Goal: Find contact information

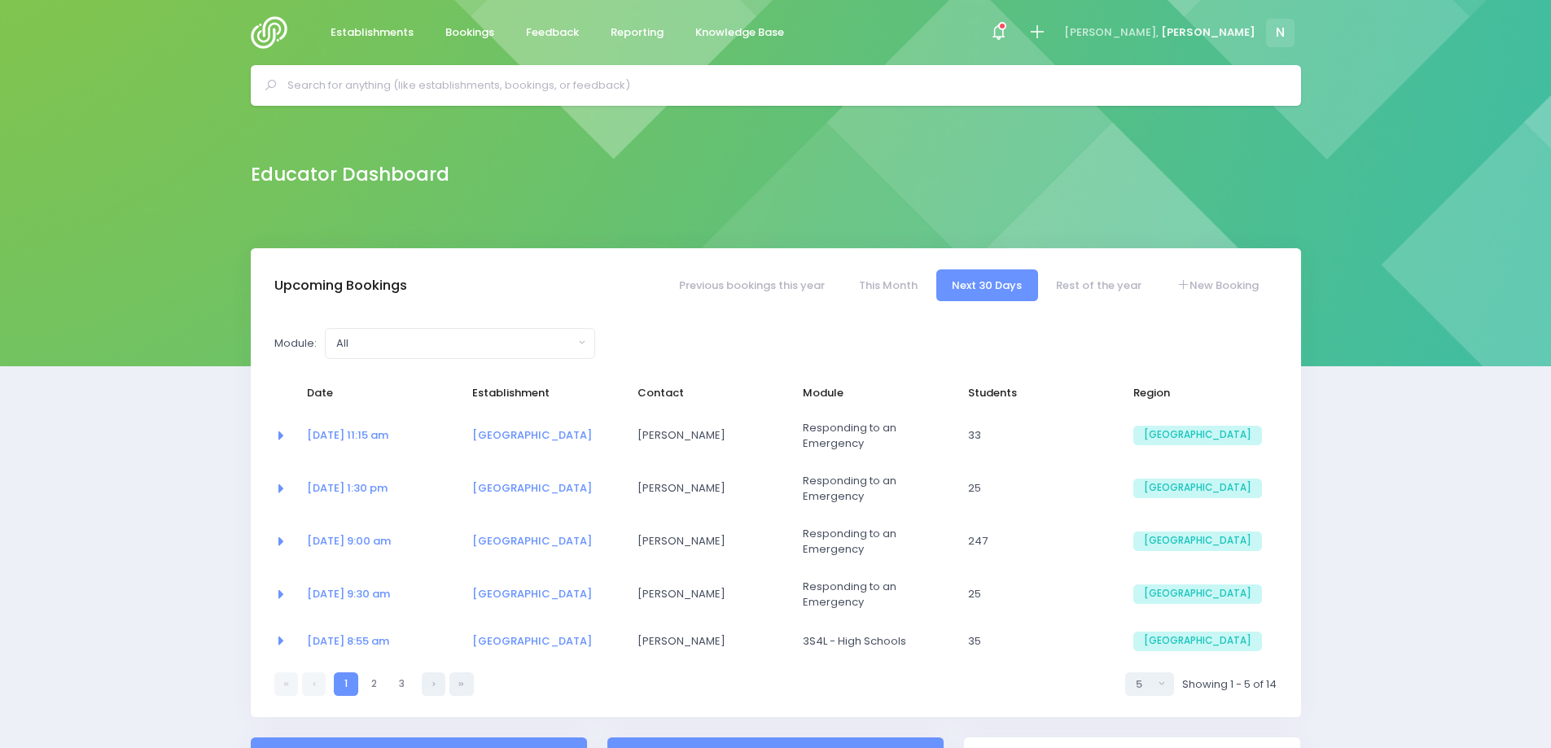
select select "5"
click at [491, 96] on input "text" at bounding box center [782, 85] width 991 height 24
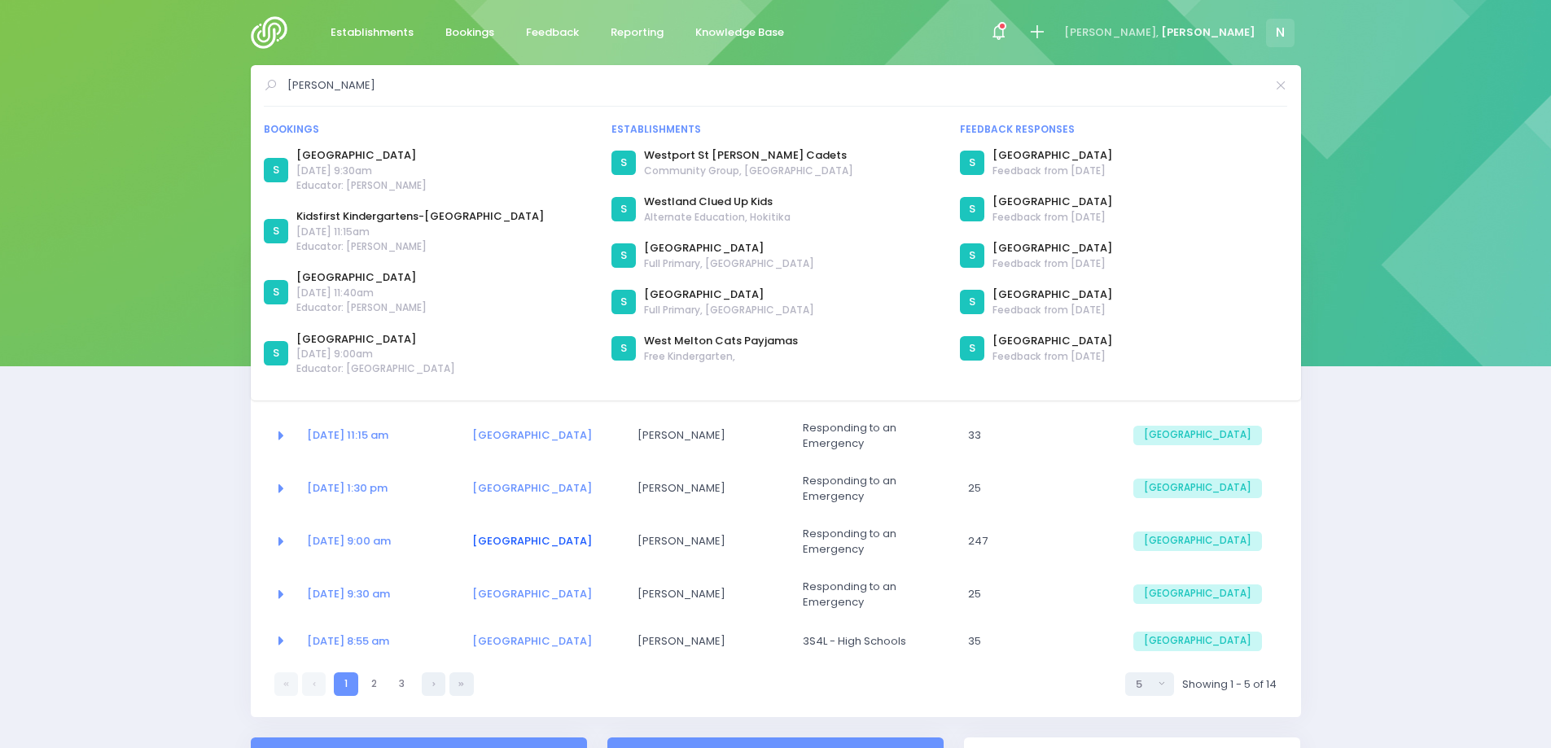
type input "wes"
click at [495, 540] on link "Westport North School" at bounding box center [532, 540] width 120 height 15
click at [529, 587] on link "[GEOGRAPHIC_DATA]" at bounding box center [532, 593] width 120 height 15
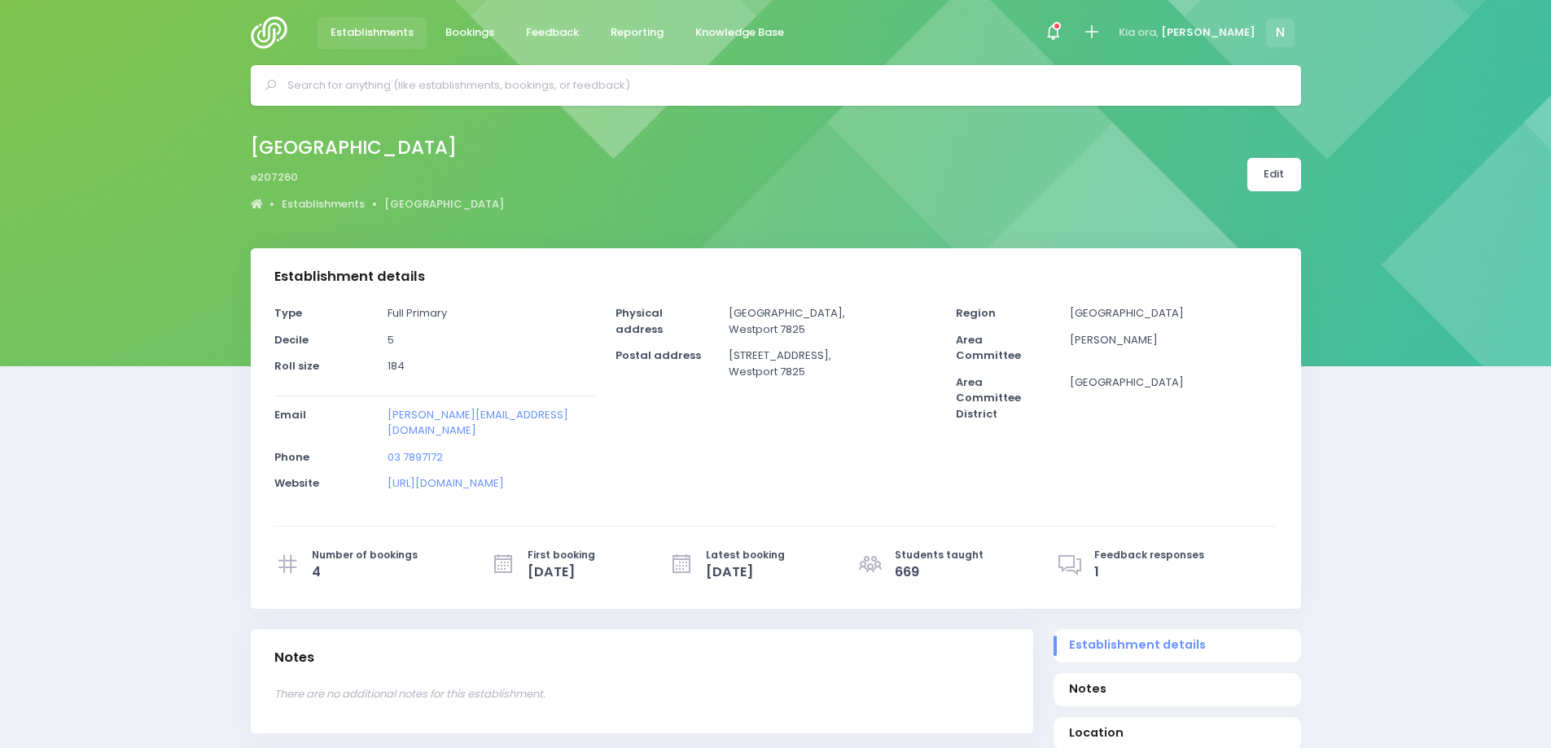
select select "5"
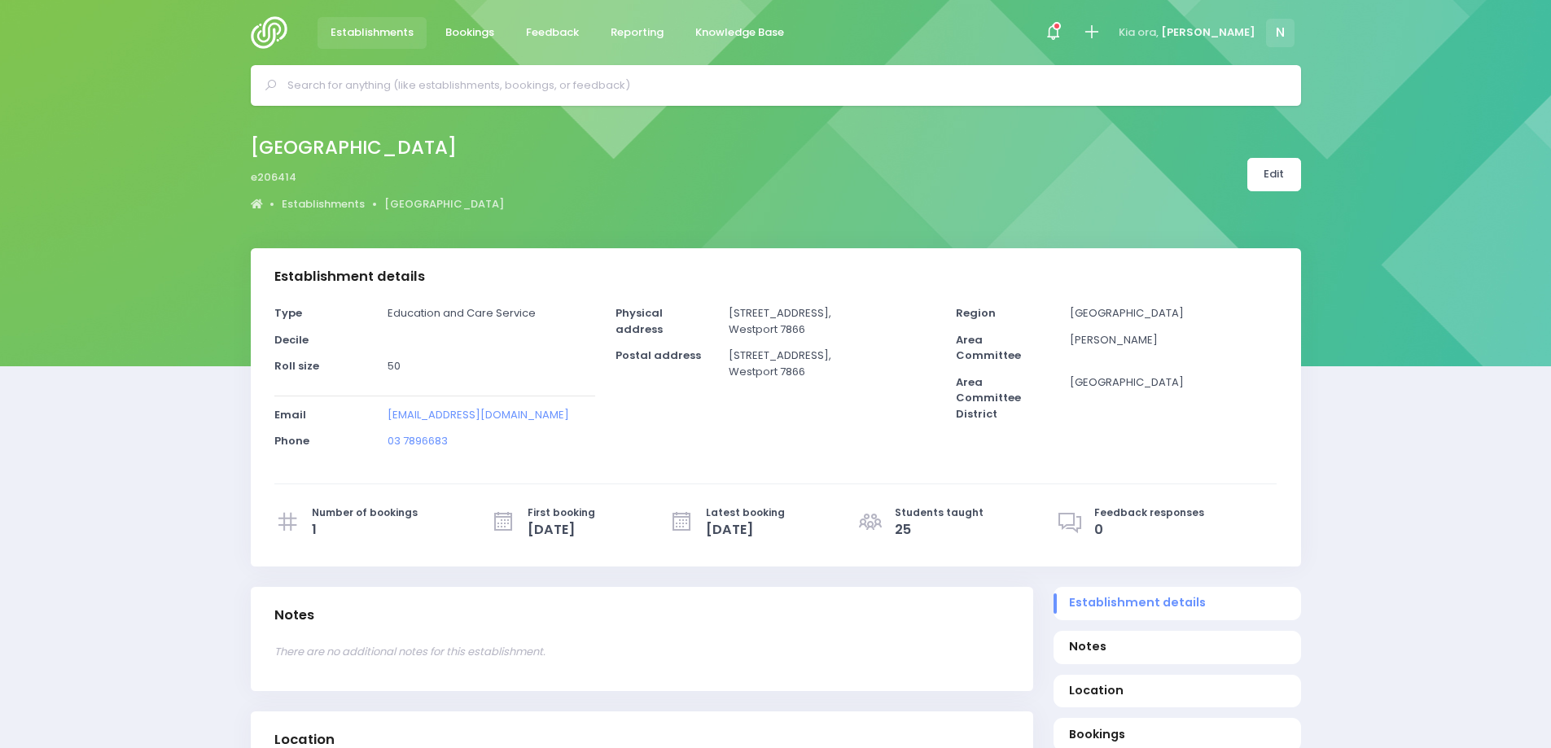
select select "5"
click at [578, 416] on p "[EMAIL_ADDRESS][DOMAIN_NAME]" at bounding box center [491, 415] width 207 height 16
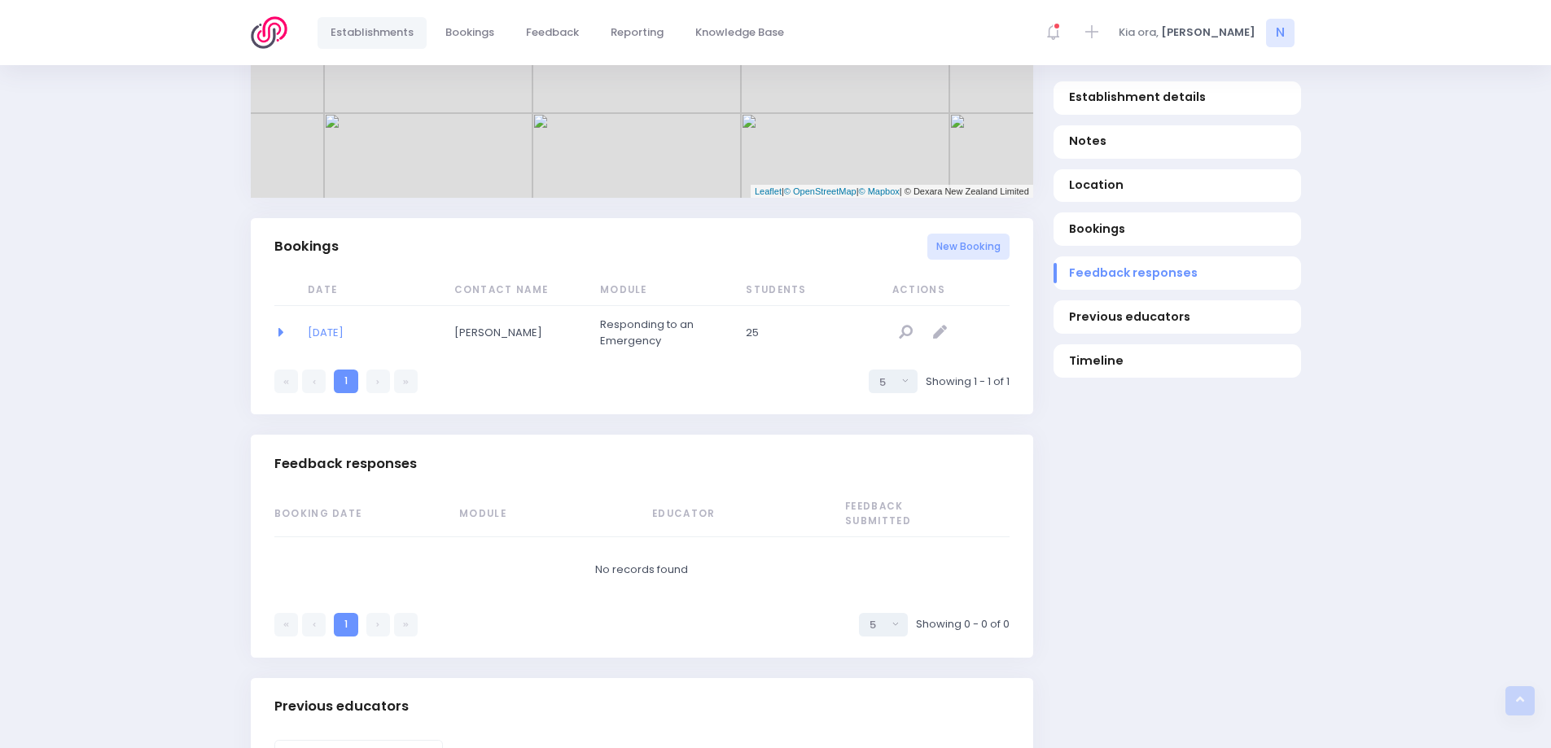
scroll to position [896, 0]
click at [344, 330] on link "29/08/2025" at bounding box center [326, 333] width 36 height 15
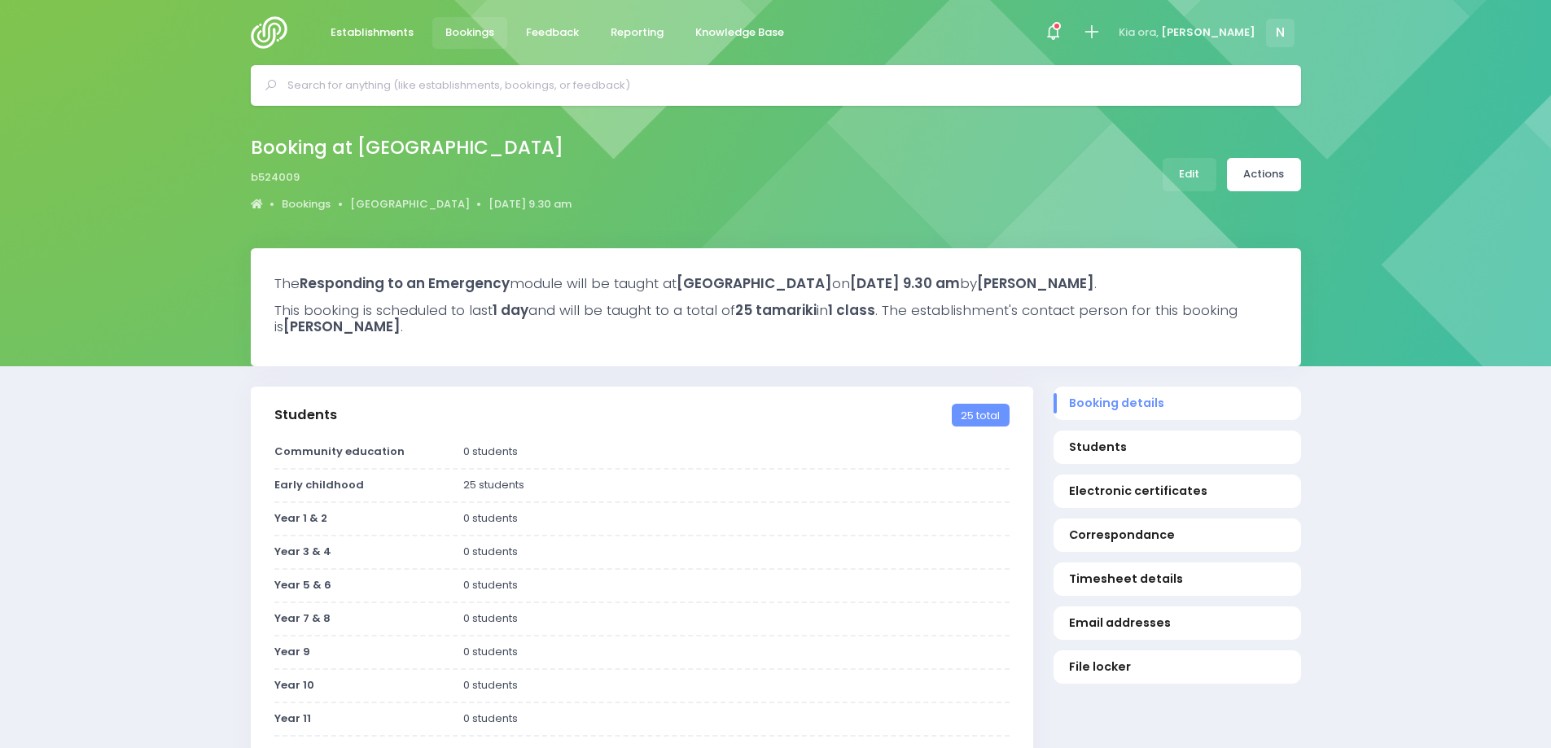
select select "5"
